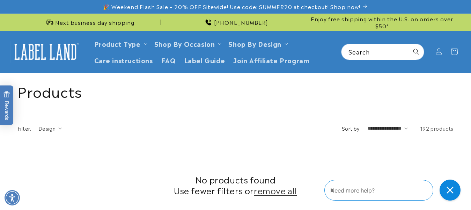
scroll to position [327, 0]
